Goal: Find contact information: Find contact information

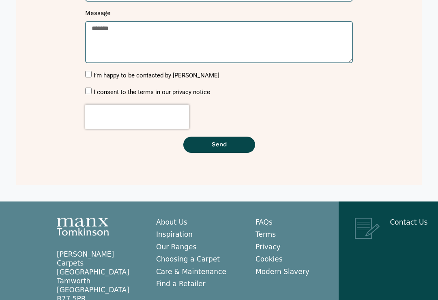
scroll to position [272, 0]
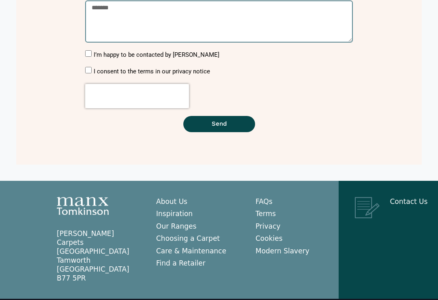
click at [163, 228] on link "Our Ranges" at bounding box center [176, 226] width 40 height 8
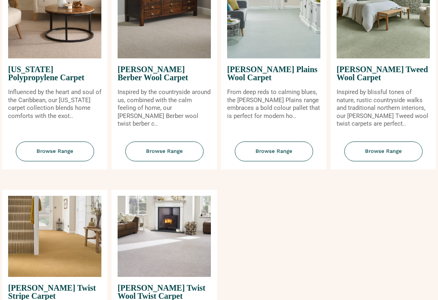
scroll to position [830, 0]
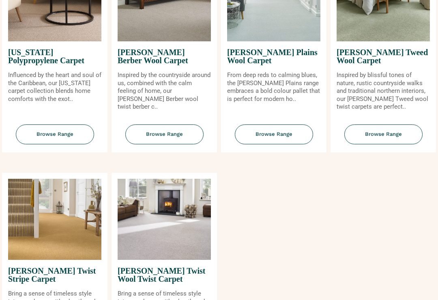
click at [134, 234] on img at bounding box center [164, 219] width 93 height 81
click at [145, 238] on img at bounding box center [164, 219] width 93 height 81
click at [152, 274] on span "Tomkinson Twist Wool Twist Carpet" at bounding box center [164, 275] width 93 height 30
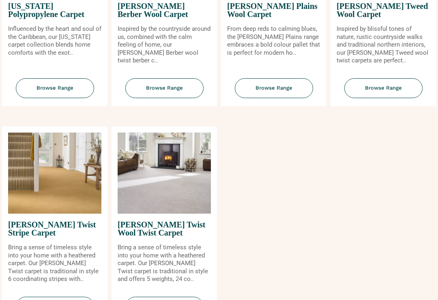
scroll to position [909, 0]
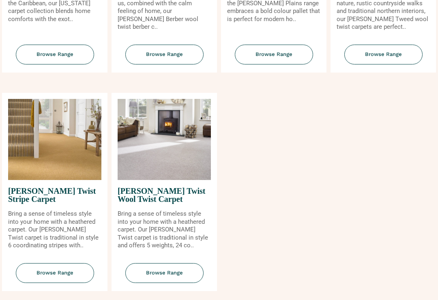
click at [146, 270] on span "Browse Range" at bounding box center [164, 274] width 78 height 20
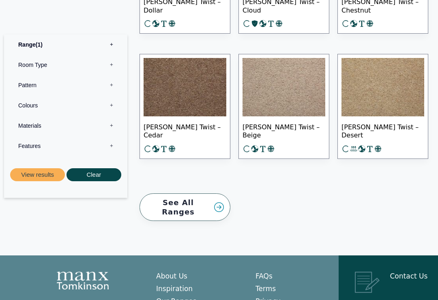
scroll to position [1340, 0]
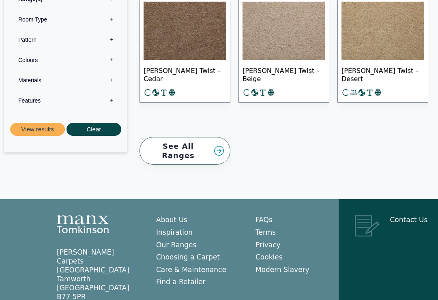
click at [410, 216] on link "Contact Us" at bounding box center [409, 220] width 38 height 8
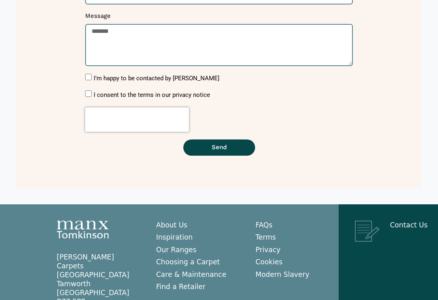
scroll to position [272, 0]
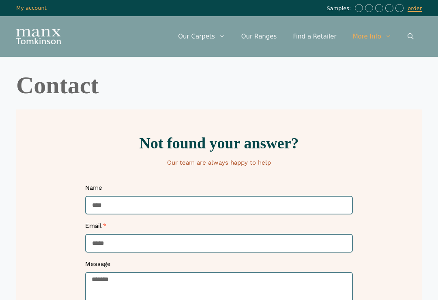
scroll to position [260, 0]
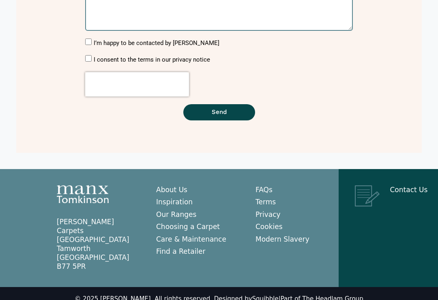
scroll to position [284, 0]
